Goal: Contribute content

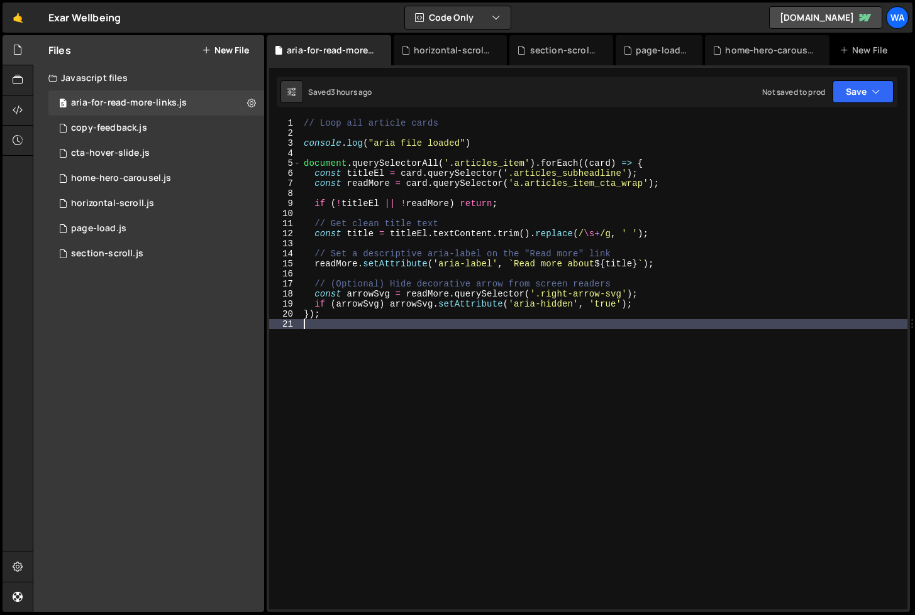
click at [317, 402] on div "// Loop all article cards console . log ( "aria file loaded" ) document . query…" at bounding box center [604, 374] width 606 height 512
click at [639, 308] on div "// Loop all article cards console . log ( "aria file loaded" ) document . query…" at bounding box center [604, 374] width 606 height 512
type textarea "if (arrowSvg) arrowSvg.setAttribute('aria-hidden', 'true');"
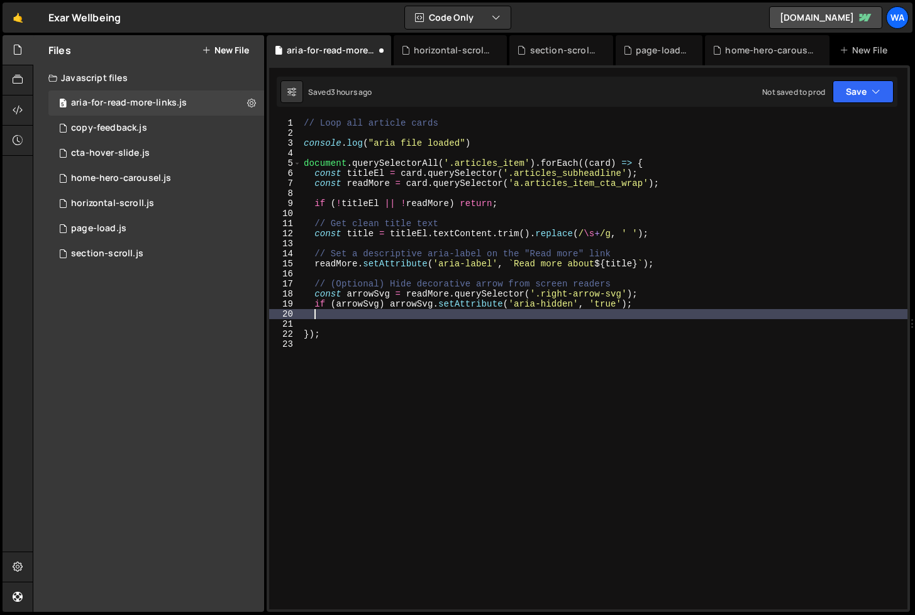
click at [661, 314] on div "// Loop all article cards console . log ( "aria file loaded" ) document . query…" at bounding box center [604, 374] width 606 height 512
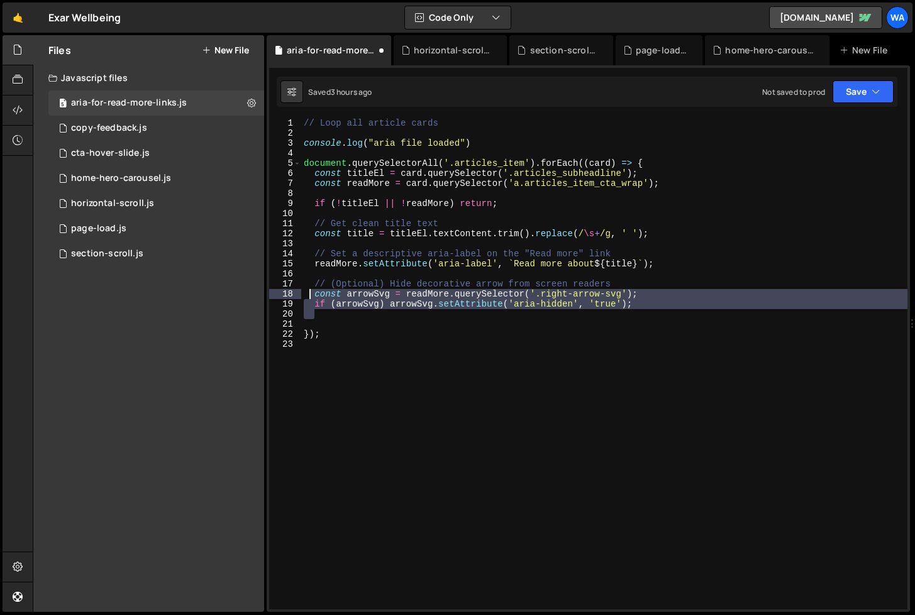
drag, startPoint x: 654, startPoint y: 309, endPoint x: 310, endPoint y: 297, distance: 344.1
click at [310, 297] on div "// Loop all article cards console . log ( "aria file loaded" ) document . query…" at bounding box center [604, 374] width 606 height 512
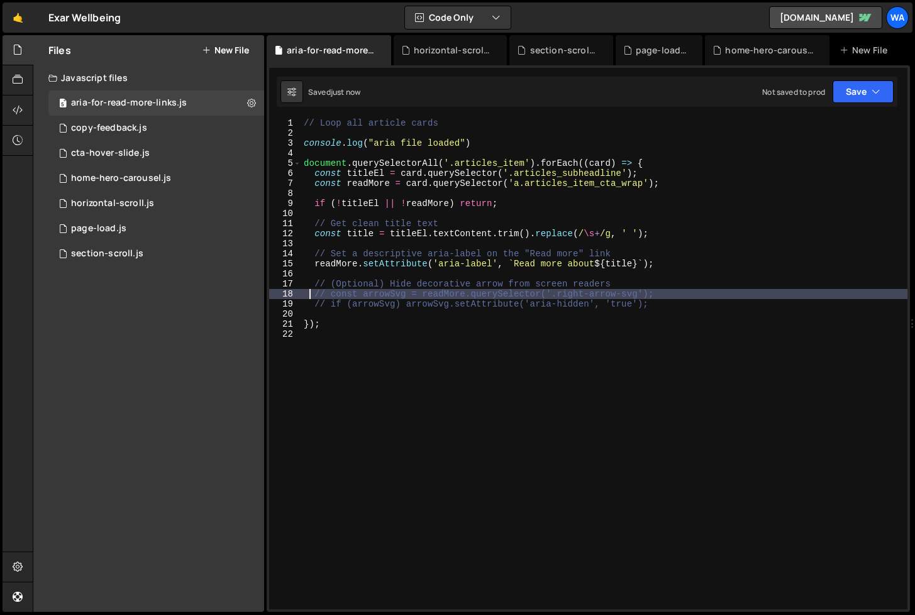
type textarea "// const arrowSvg = readMore.querySelector('.right-arrow-svg');"
click at [94, 150] on div "cta-hover-slide.js" at bounding box center [110, 153] width 79 height 11
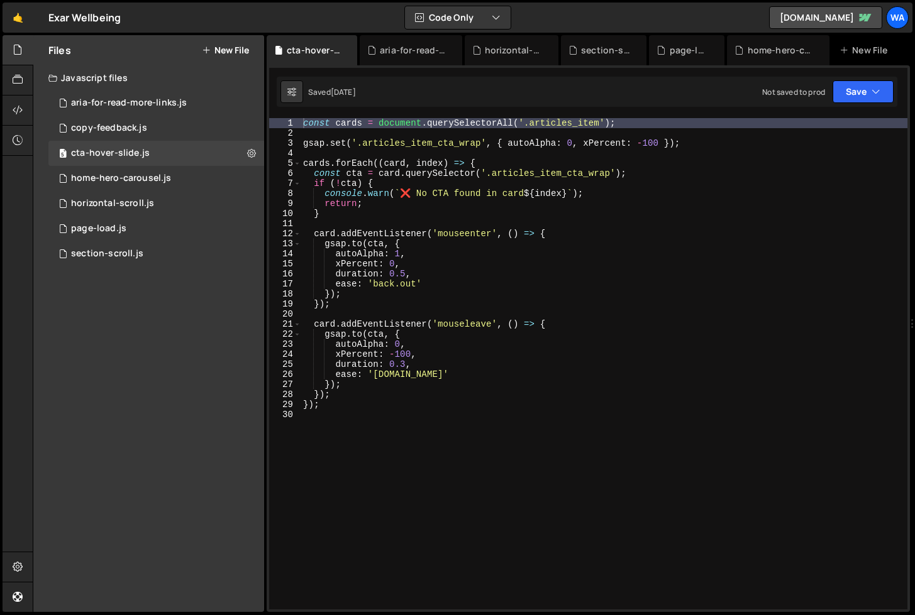
scroll to position [10459, 0]
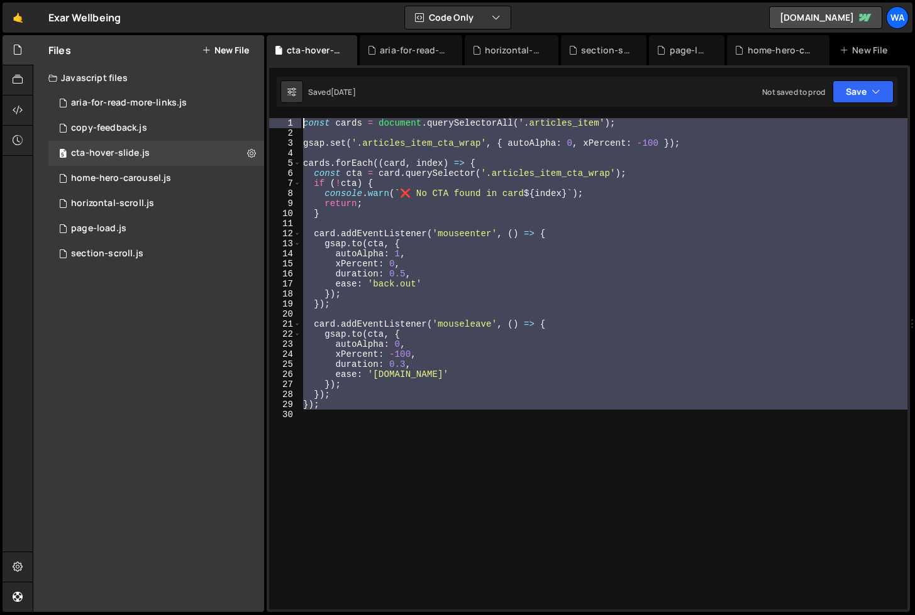
drag, startPoint x: 365, startPoint y: 421, endPoint x: 298, endPoint y: 108, distance: 319.5
click at [298, 108] on div "XXXXXXXXXXXXXXXXXXXXXXXXXXXXXXXXXXXXXXXXXXXXXXXXXXXXXXXXXXXXXXXXXXXXXXXXXXXXXXX…" at bounding box center [588, 338] width 643 height 547
type textarea "const cards = document.querySelectorAll('.articles_item');"
paste textarea
